Goal: Task Accomplishment & Management: Use online tool/utility

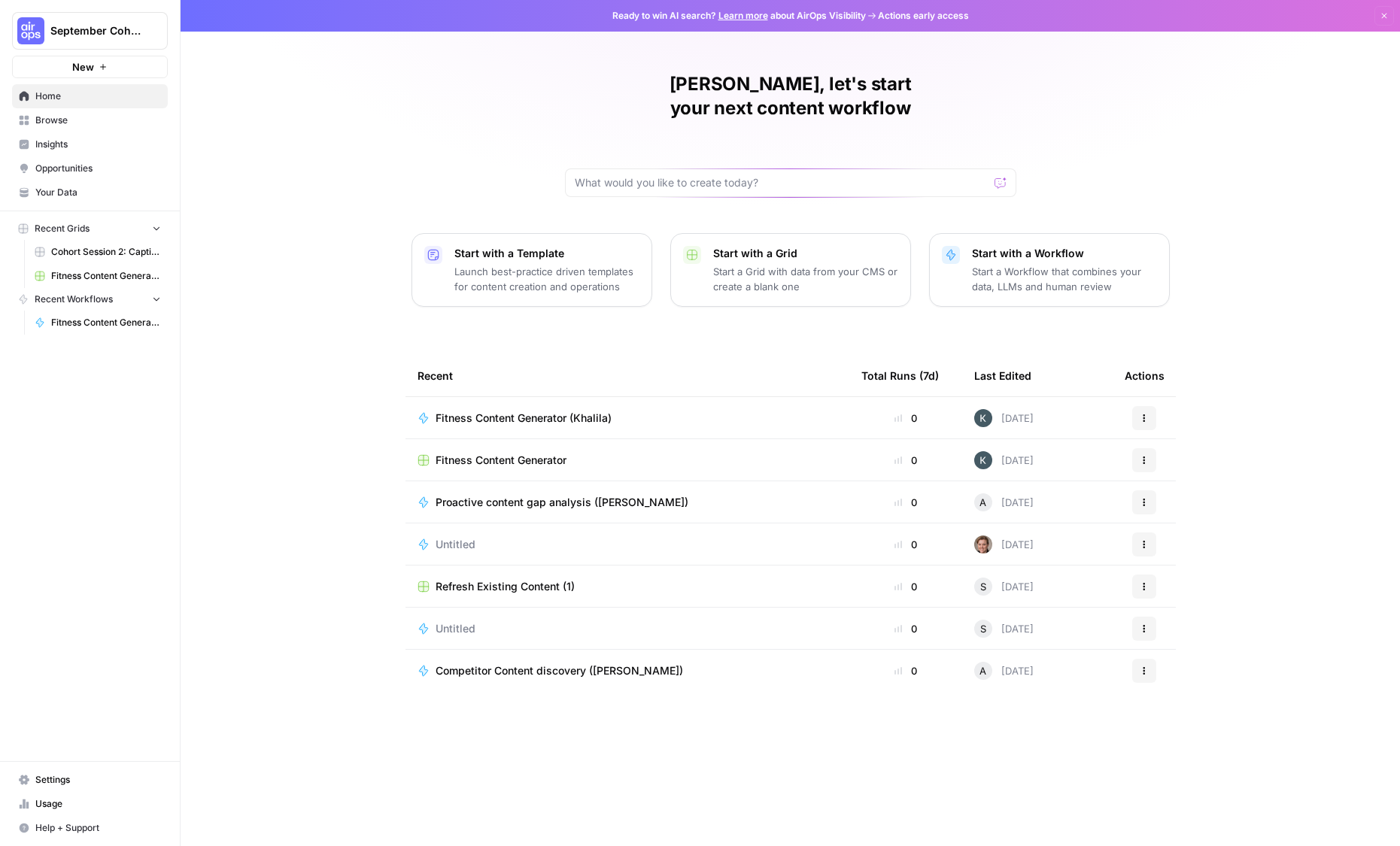
click at [81, 67] on span "New" at bounding box center [83, 67] width 22 height 15
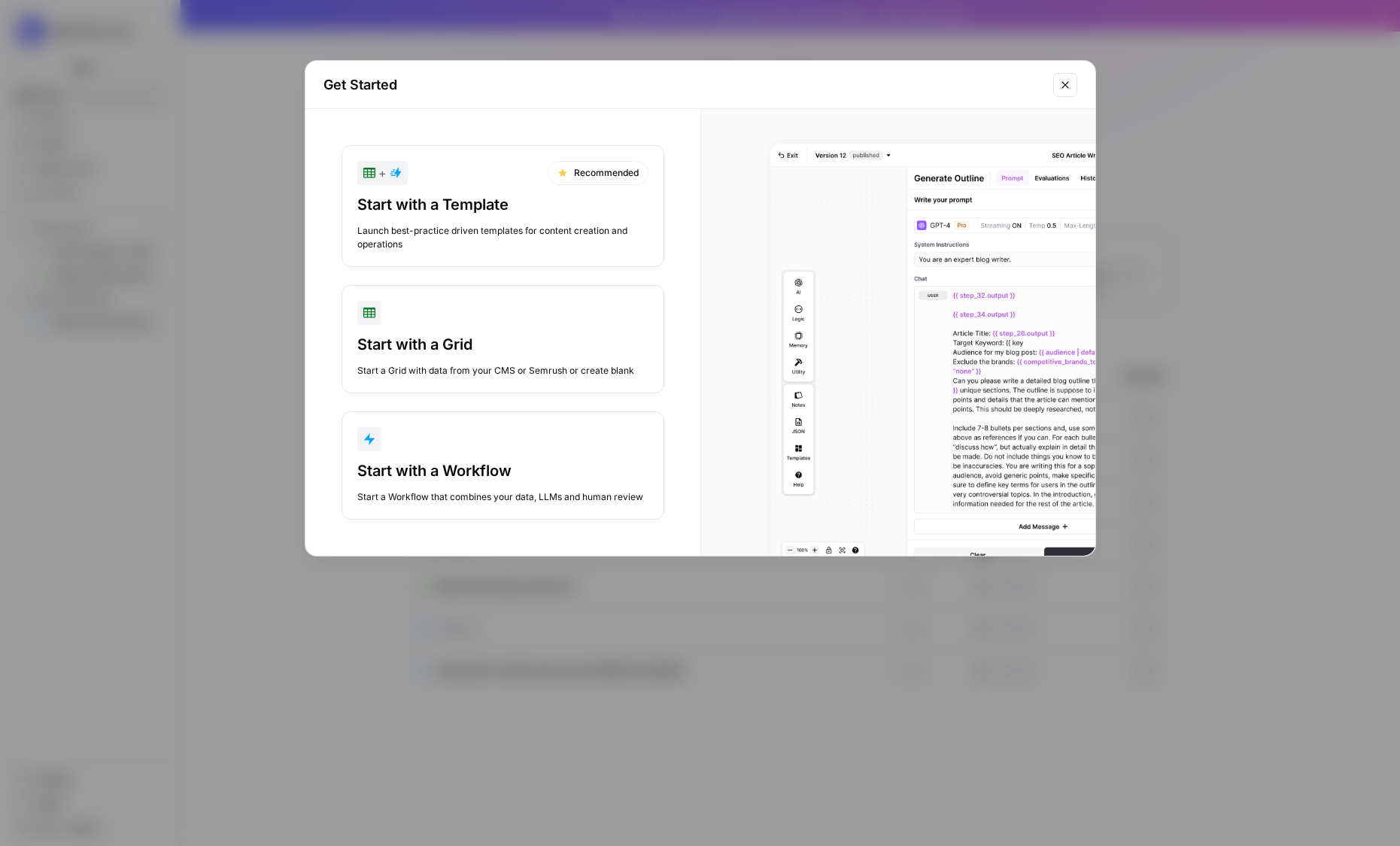
click at [479, 453] on button "Start with a Workflow Start a Workflow that combines your data, LLMs and human …" at bounding box center [503, 466] width 323 height 109
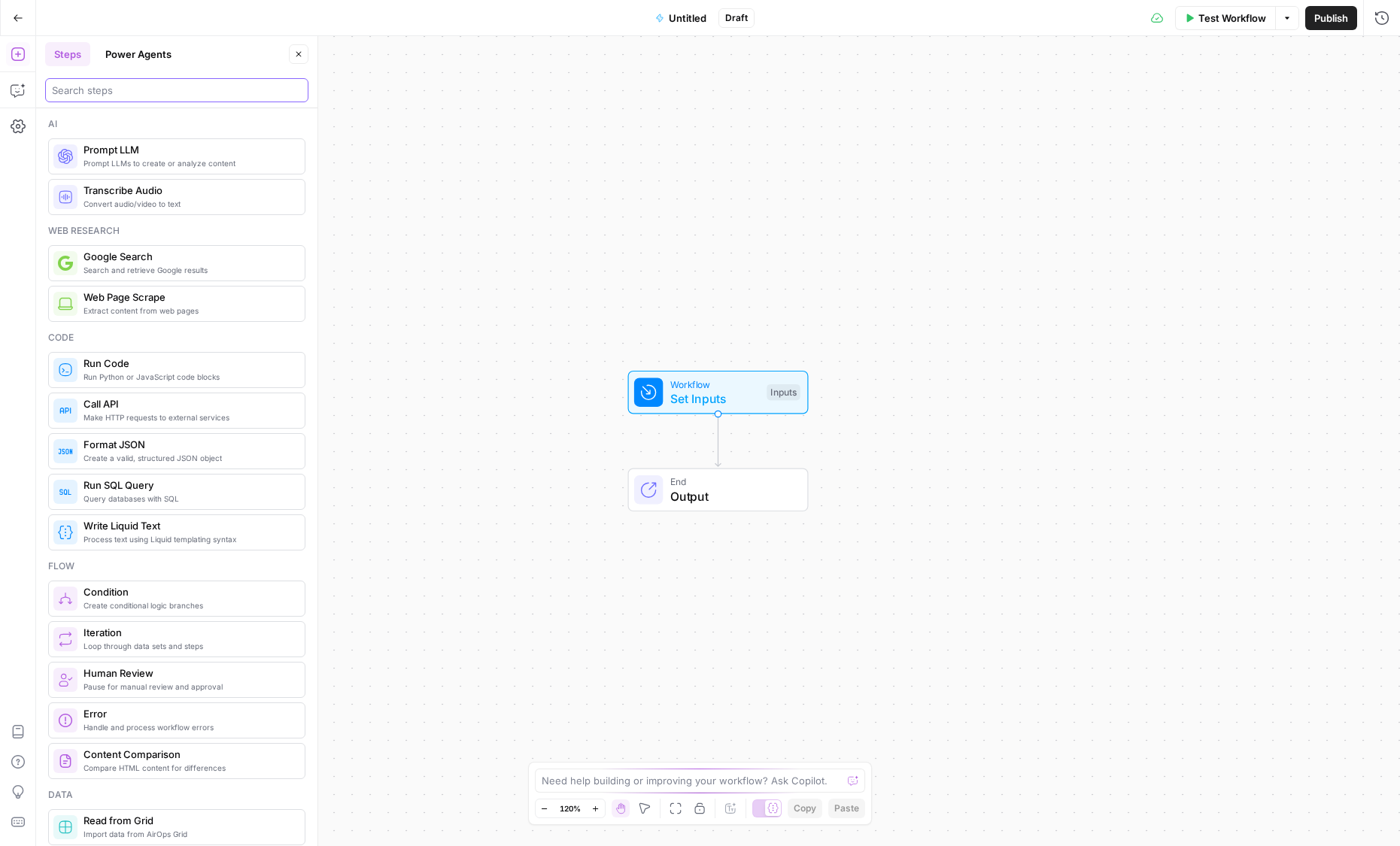
click at [162, 86] on input "search" at bounding box center [177, 90] width 250 height 15
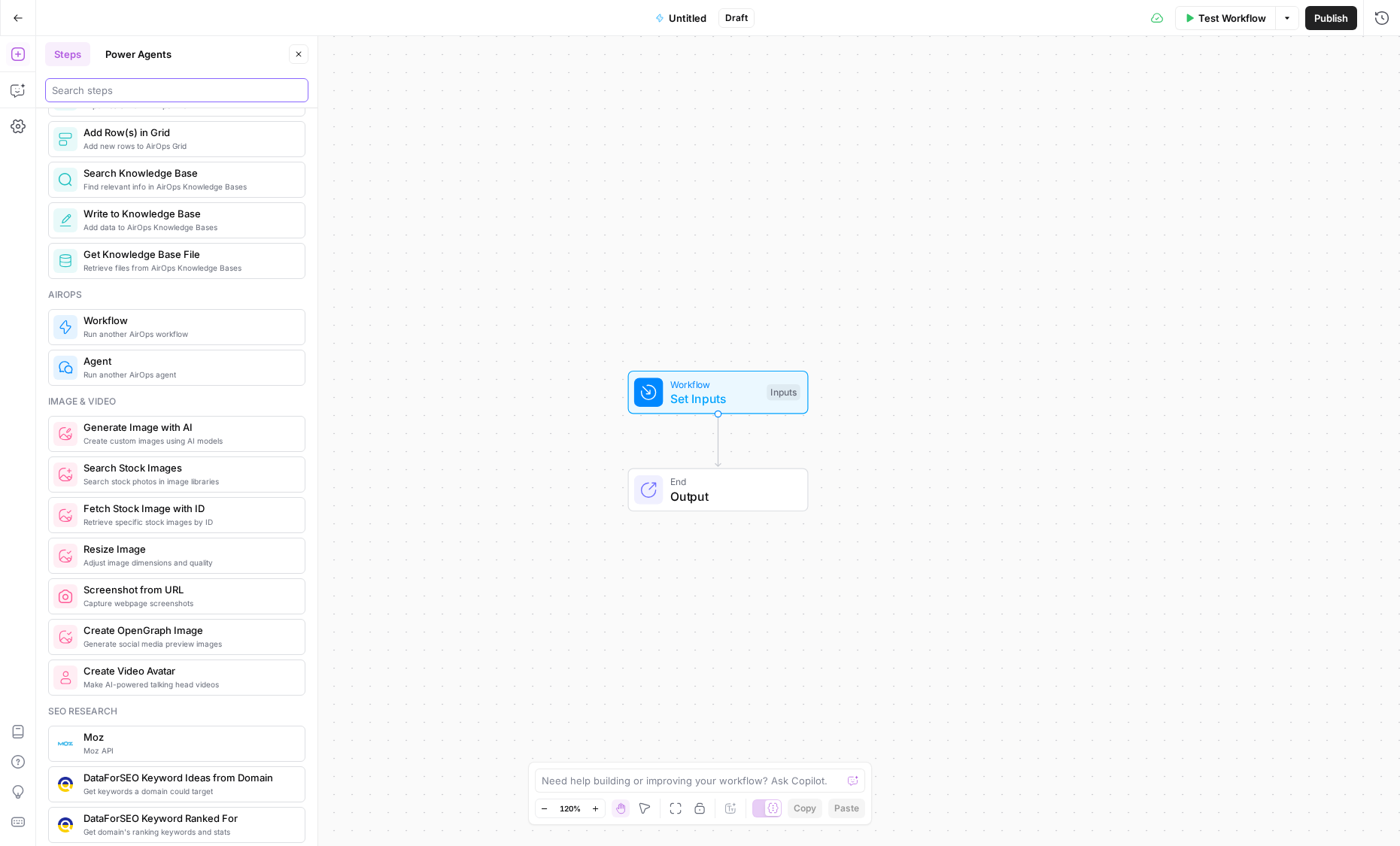
scroll to position [730, 0]
click at [19, 15] on icon "button" at bounding box center [18, 18] width 11 height 11
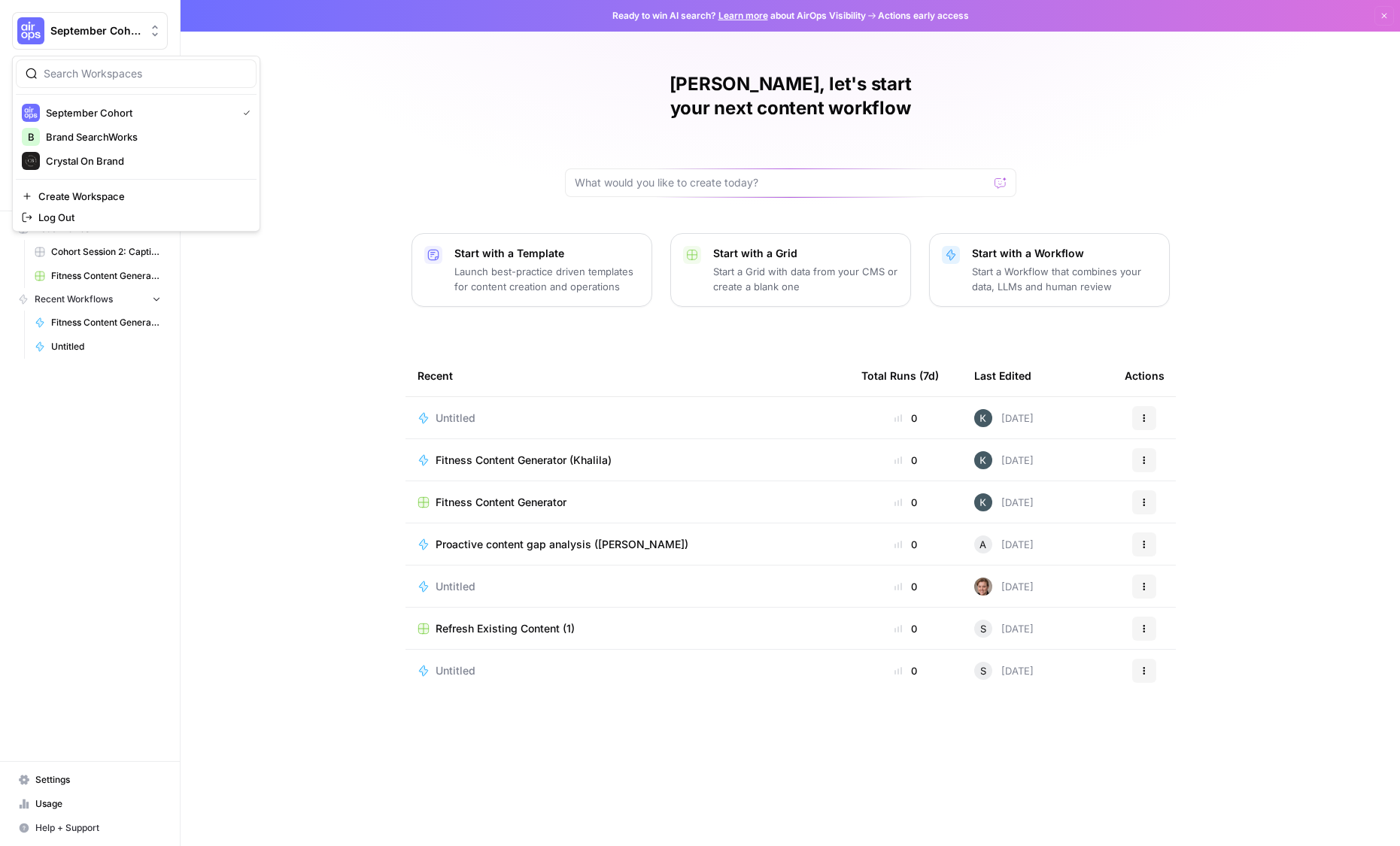
click at [130, 24] on span "September Cohort" at bounding box center [96, 31] width 91 height 15
click at [67, 141] on span "Brand SearchWorks" at bounding box center [145, 136] width 199 height 15
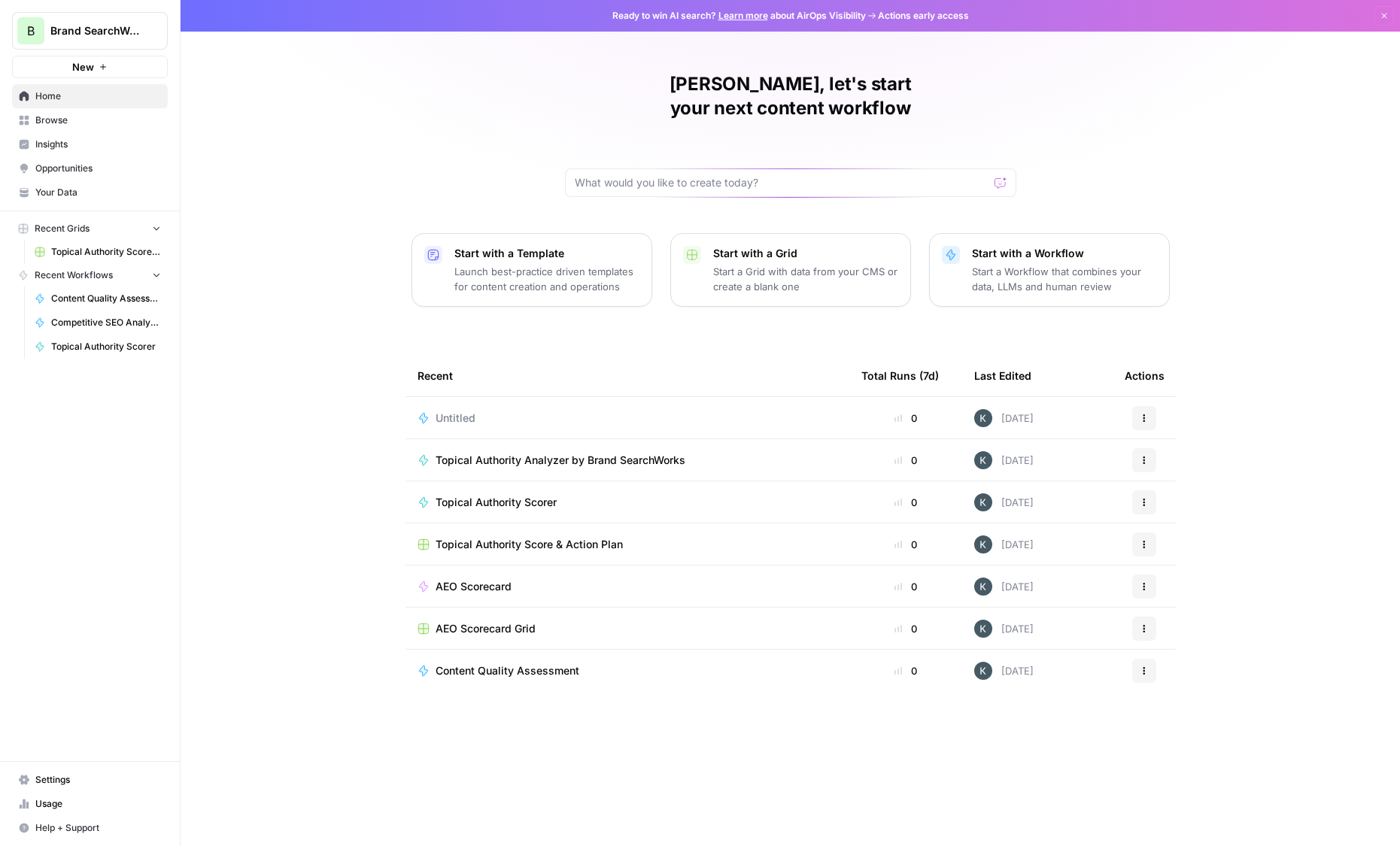
click at [88, 4] on div "B Brand SearchWorks New" at bounding box center [90, 39] width 180 height 78
click at [67, 35] on span "Brand SearchWorks" at bounding box center [96, 31] width 91 height 15
click at [35, 158] on img "button" at bounding box center [31, 161] width 18 height 18
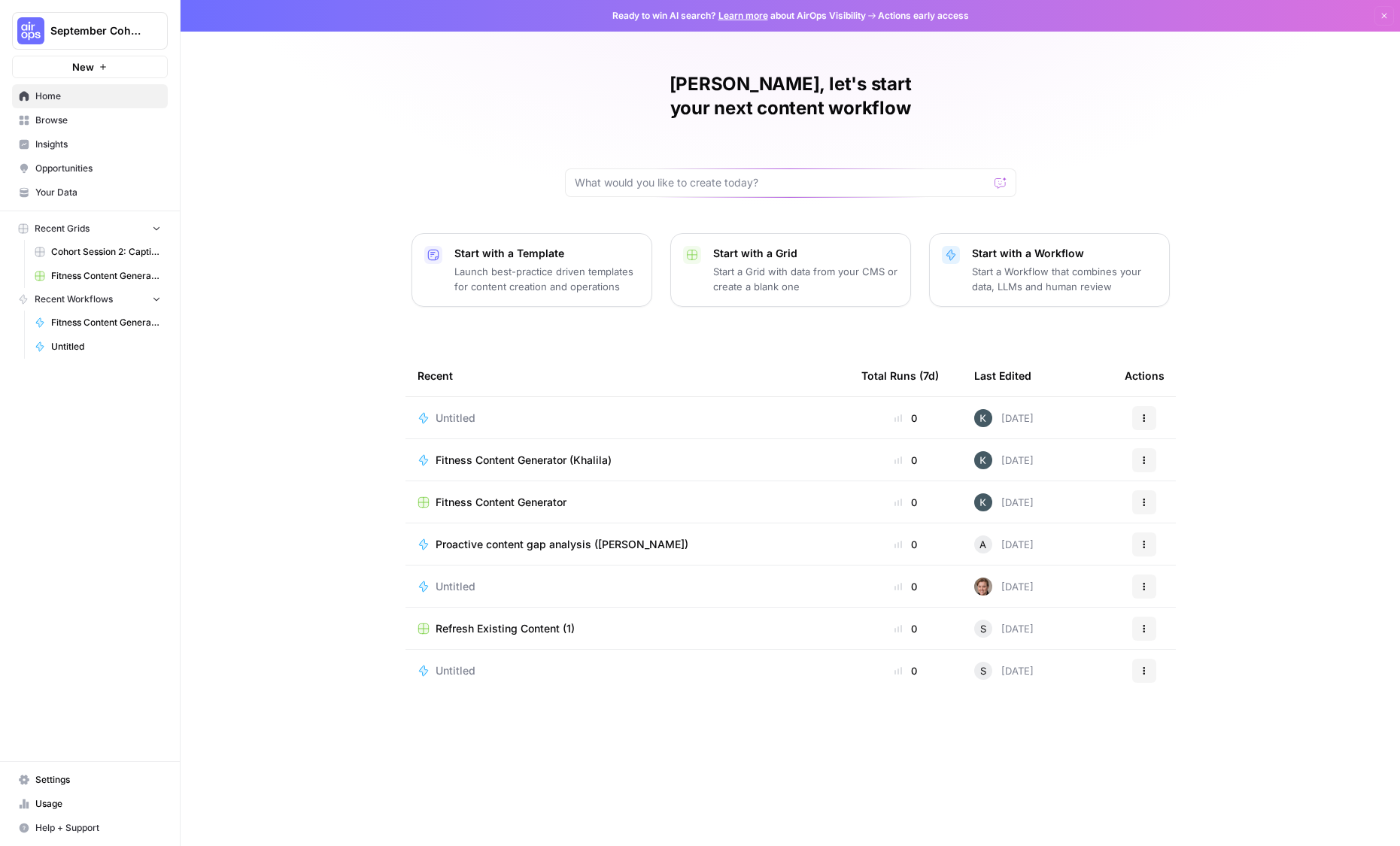
click at [437, 579] on span "Untitled" at bounding box center [455, 586] width 40 height 15
click at [452, 367] on div "Recent" at bounding box center [627, 376] width 419 height 41
click at [447, 397] on td "Untitled" at bounding box center [627, 418] width 444 height 41
click at [436, 410] on span "Untitled" at bounding box center [455, 418] width 40 height 15
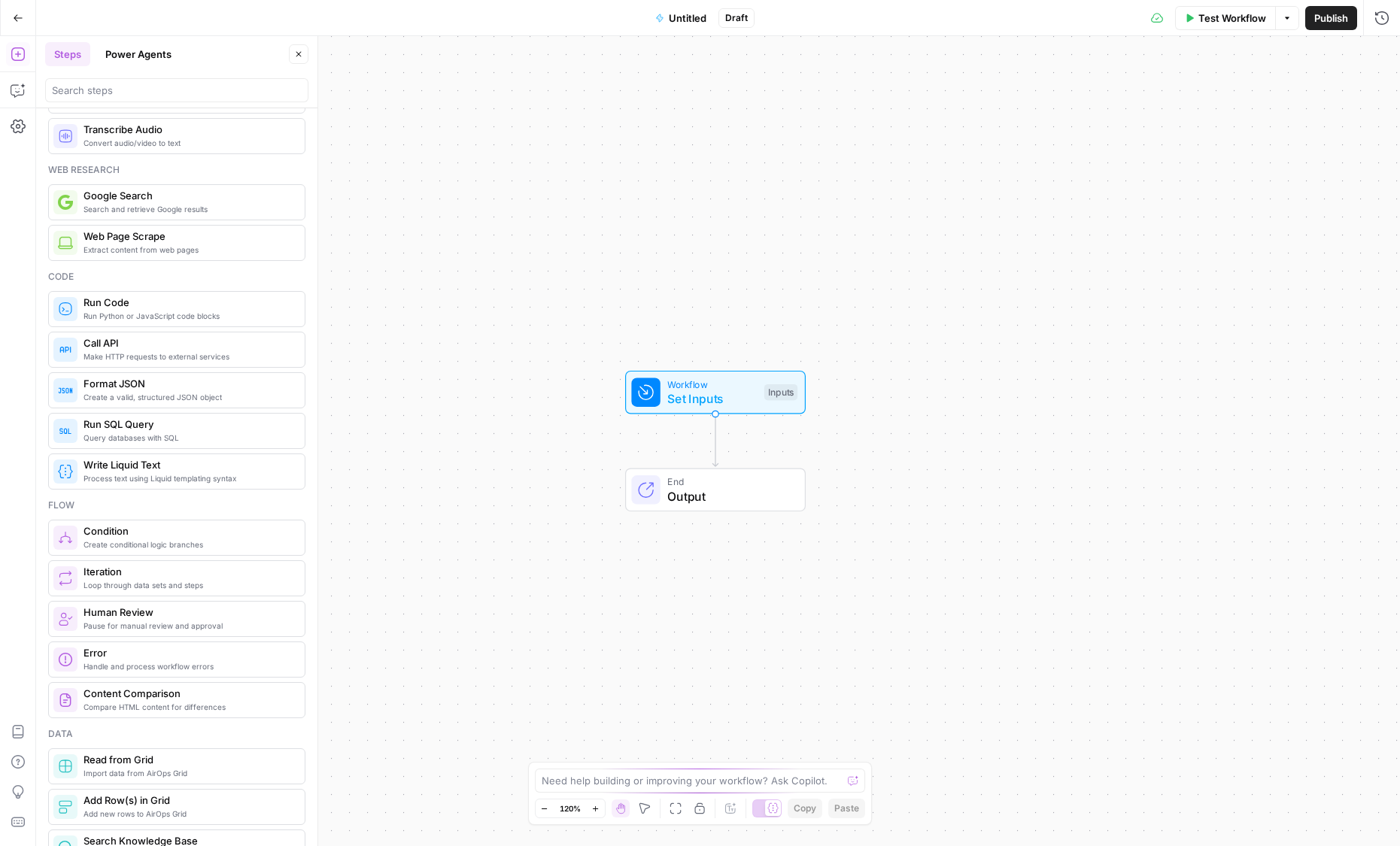
scroll to position [62, 0]
